Goal: Find specific page/section: Find specific page/section

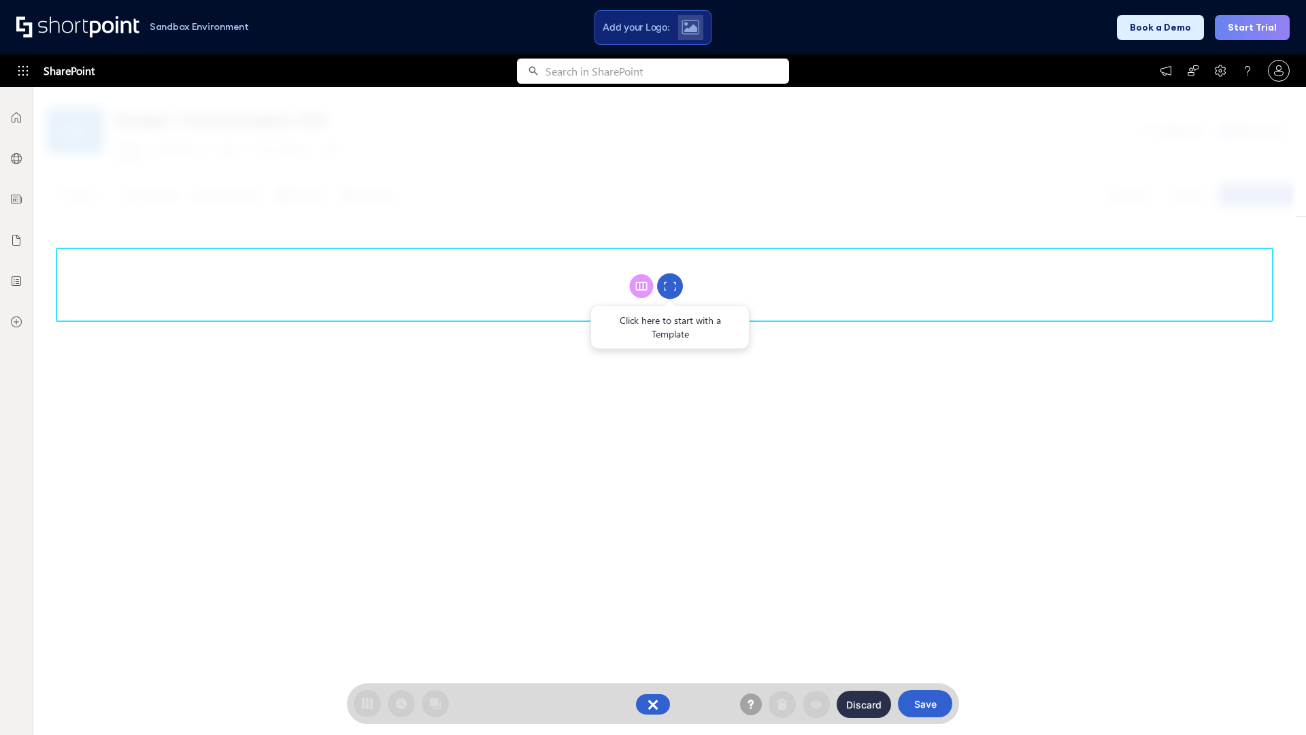
click at [670, 286] on circle at bounding box center [670, 286] width 26 height 26
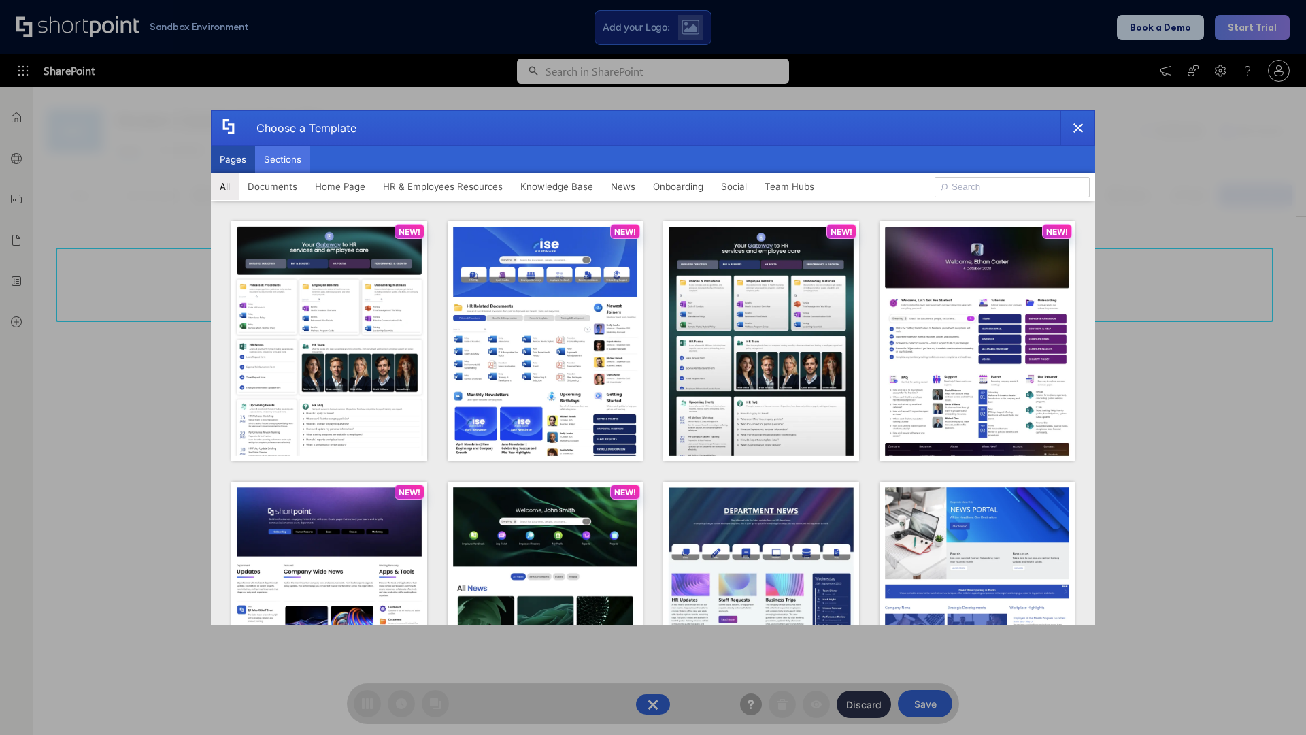
click at [282, 159] on button "Sections" at bounding box center [282, 159] width 55 height 27
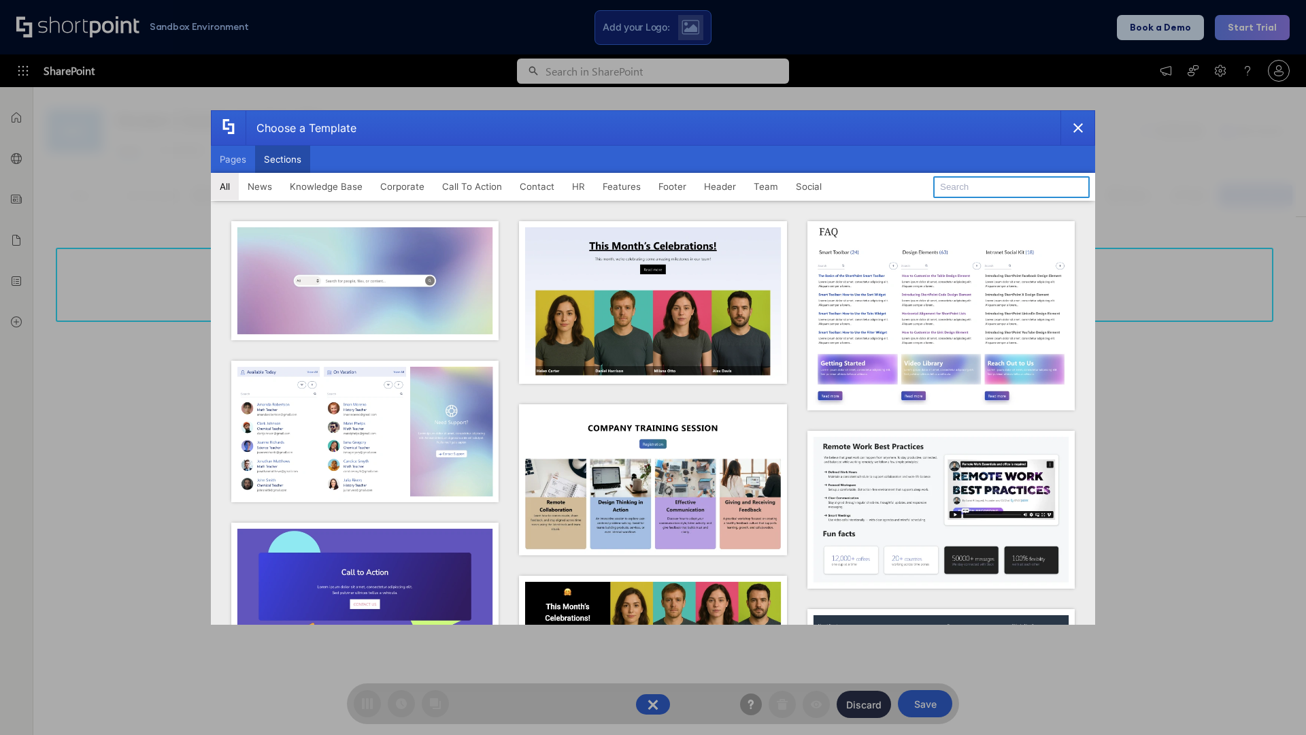
type input "Healthcare Header"
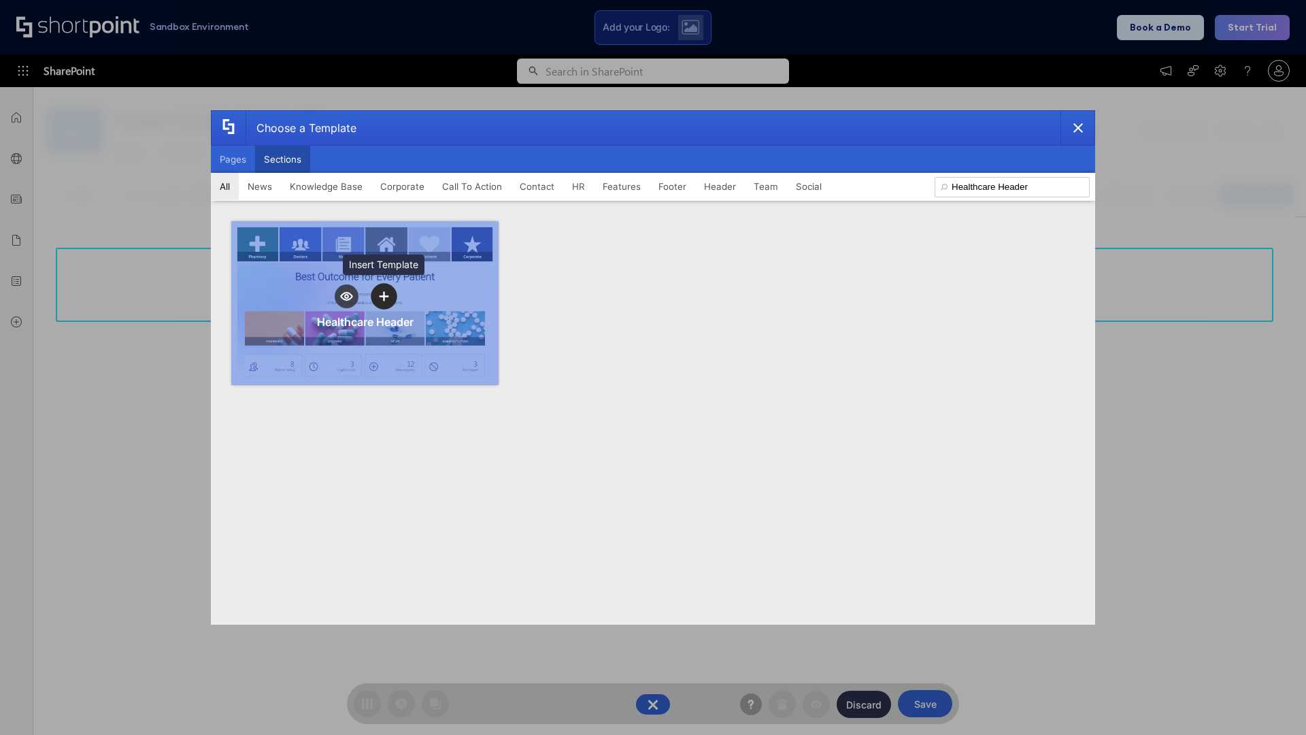
click at [384, 296] on icon "template selector" at bounding box center [384, 297] width 10 height 10
